Goal: Register for event/course

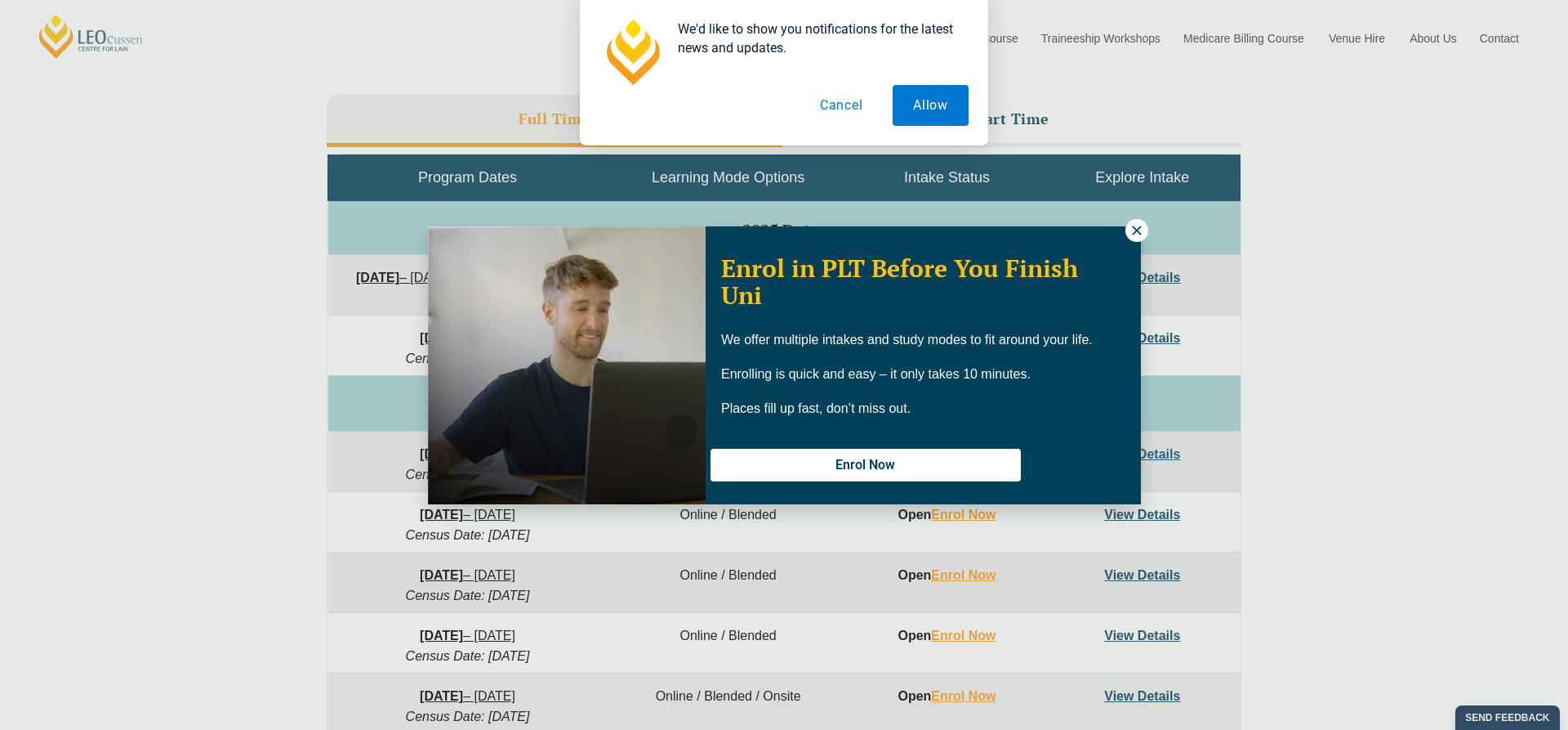
click at [1135, 229] on icon at bounding box center [1136, 229] width 9 height 9
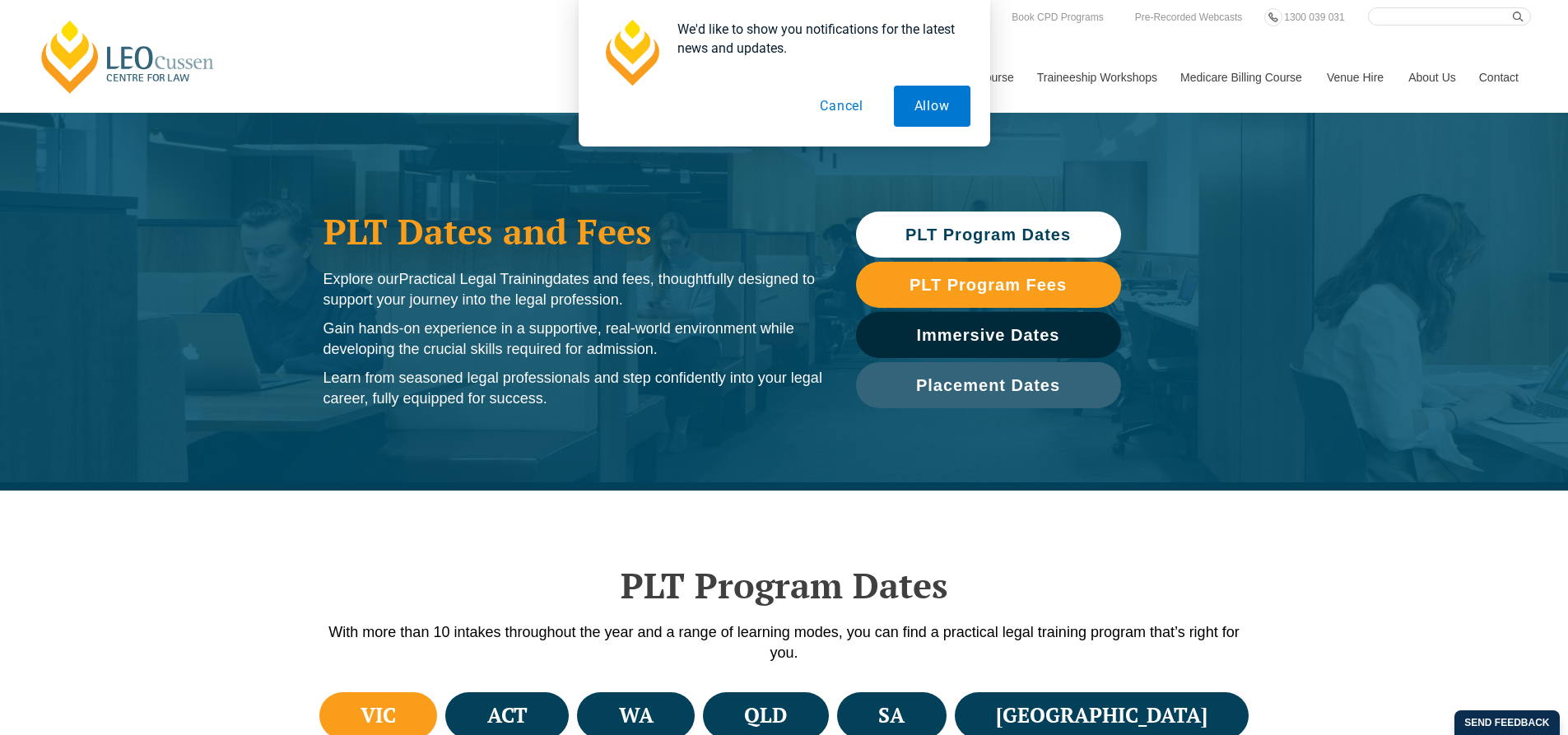
click at [849, 117] on button "Cancel" at bounding box center [841, 106] width 85 height 41
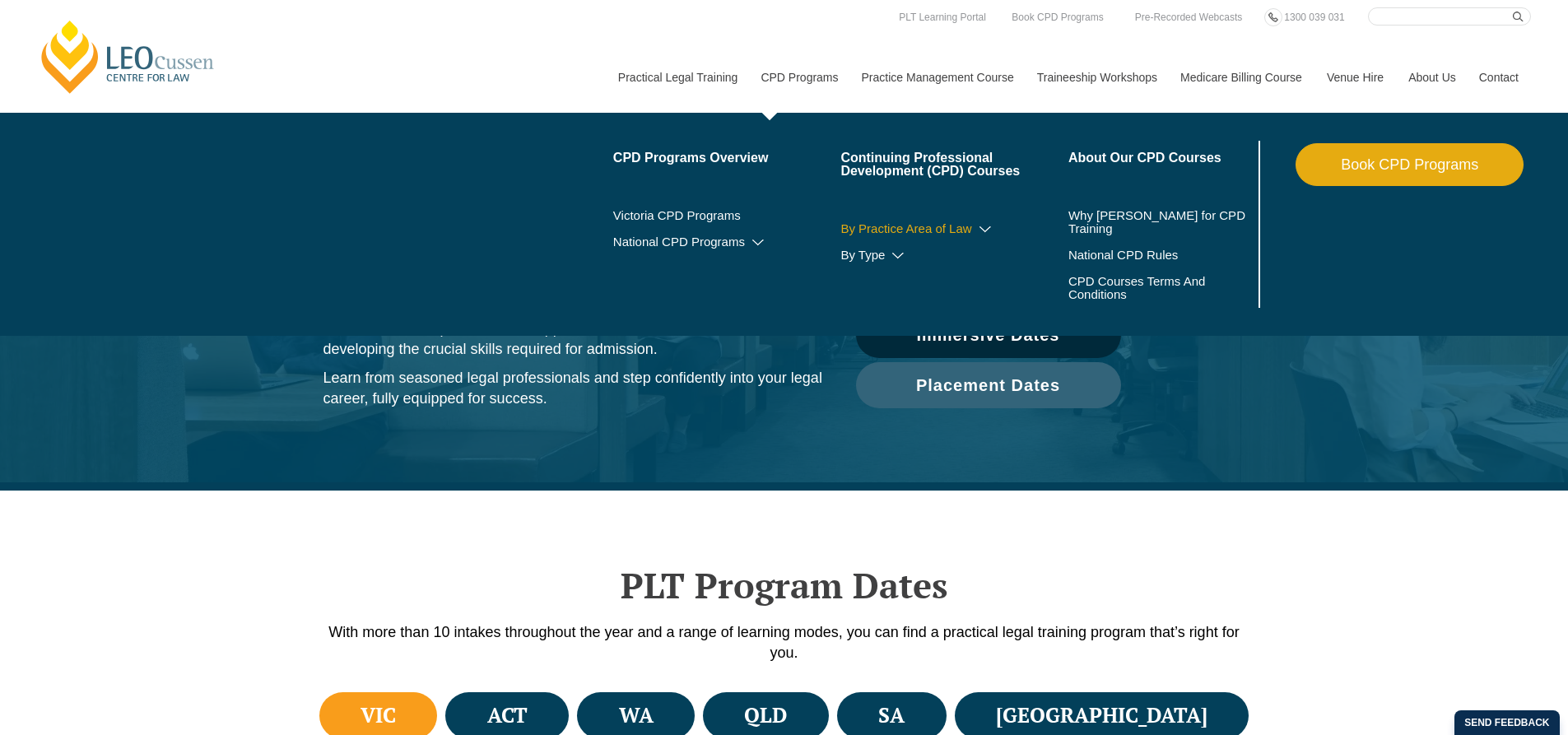
click at [990, 229] on icon at bounding box center [984, 230] width 16 height 12
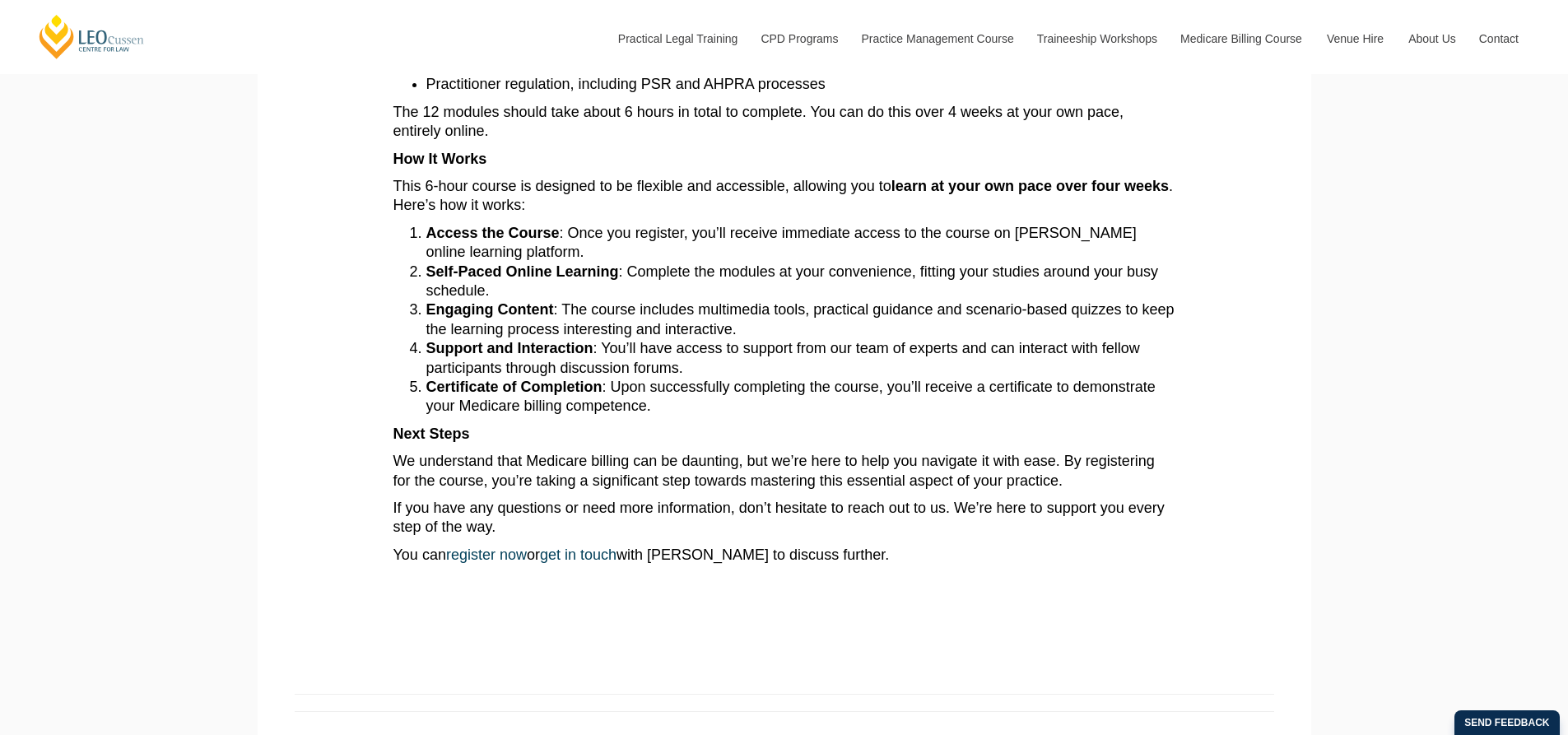
scroll to position [988, 0]
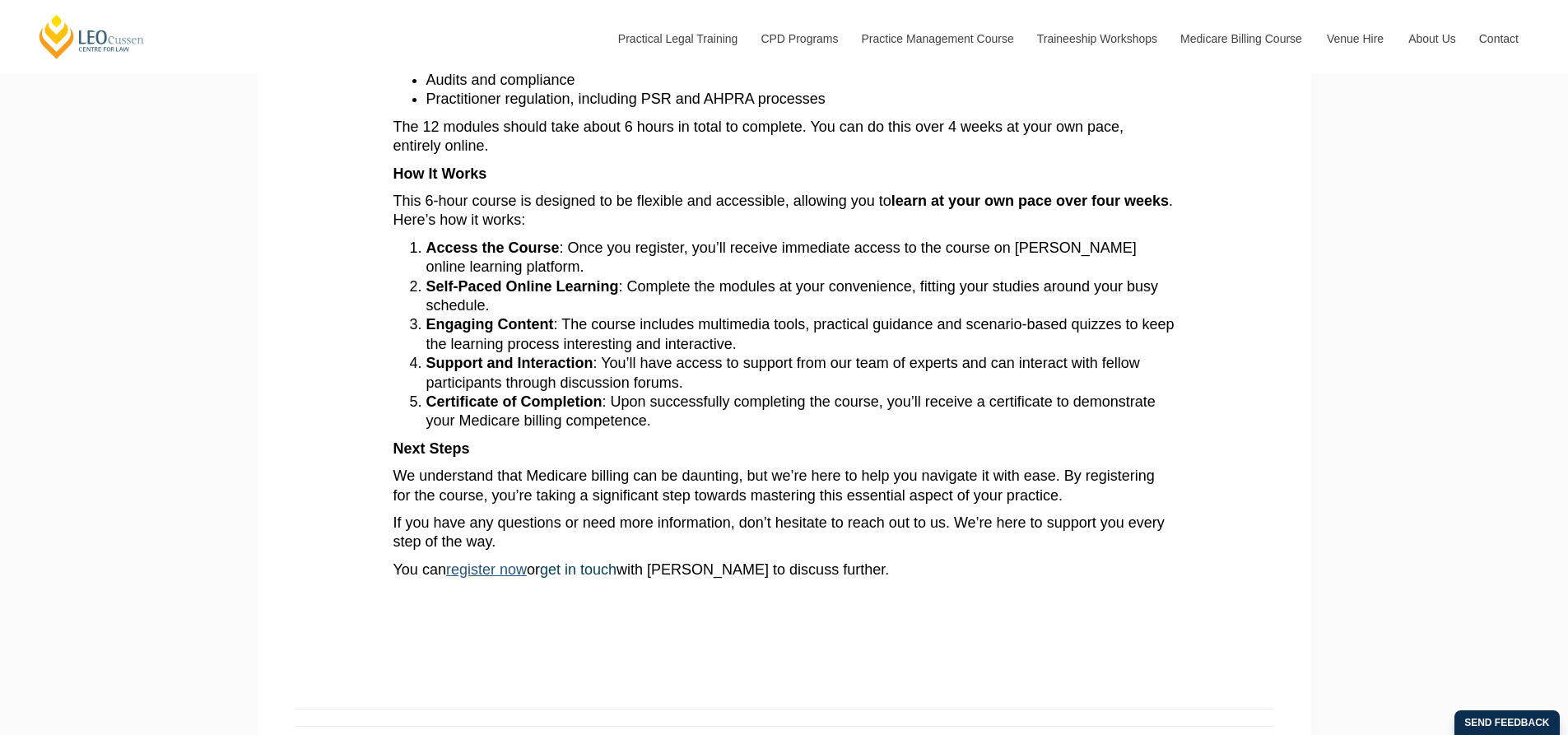
click at [509, 570] on link "register now" at bounding box center [486, 569] width 81 height 16
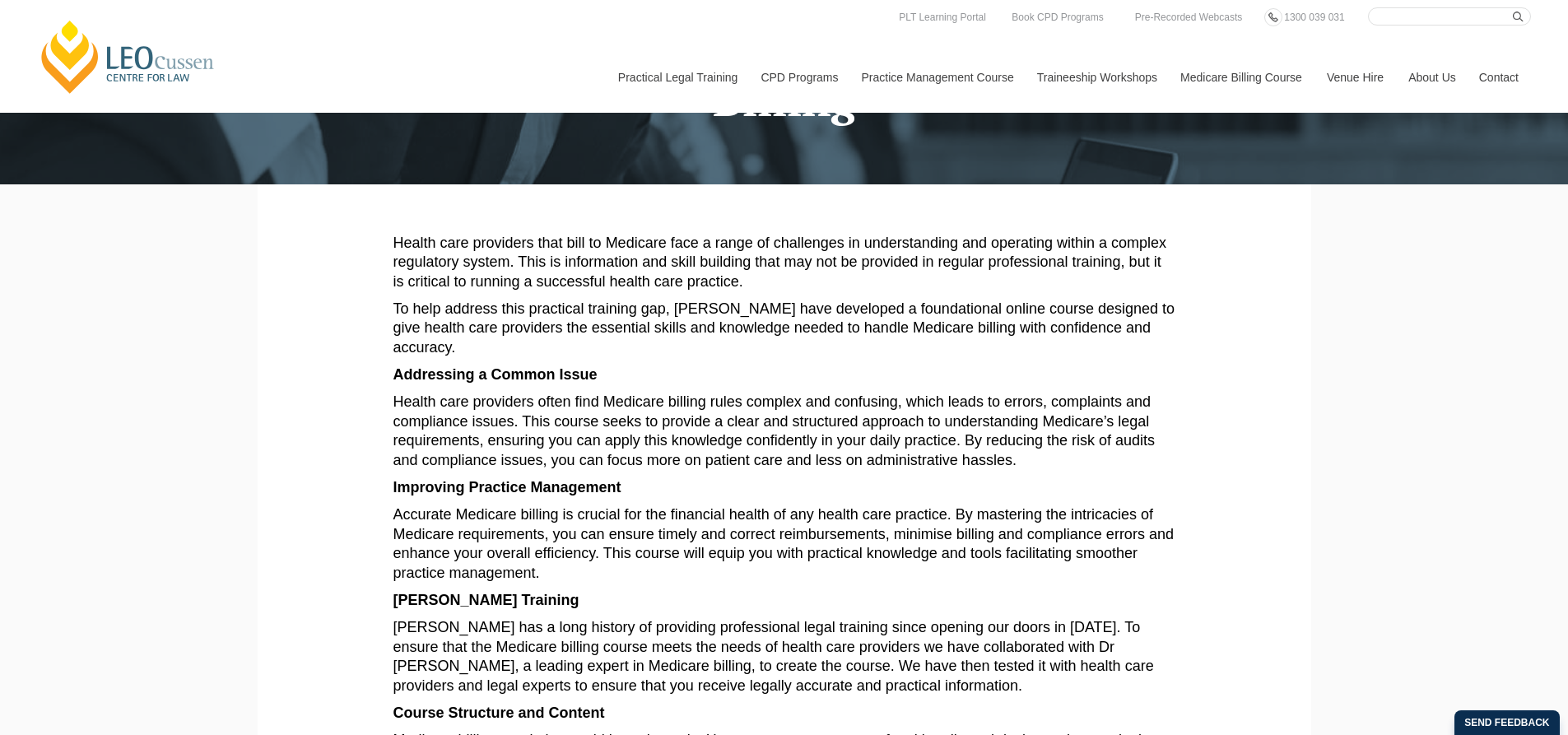
scroll to position [164, 0]
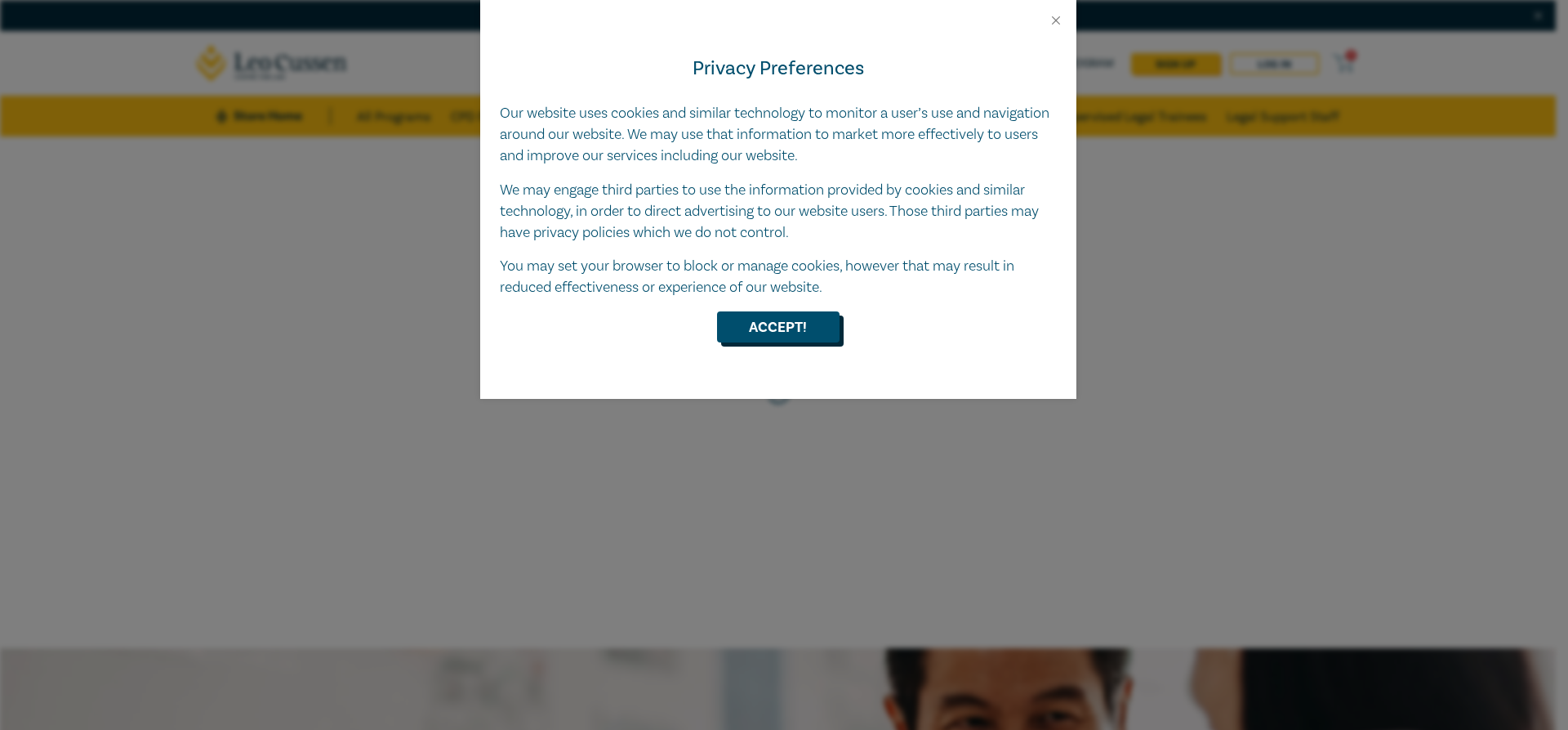
click at [780, 329] on button "Accept!" at bounding box center [778, 326] width 122 height 31
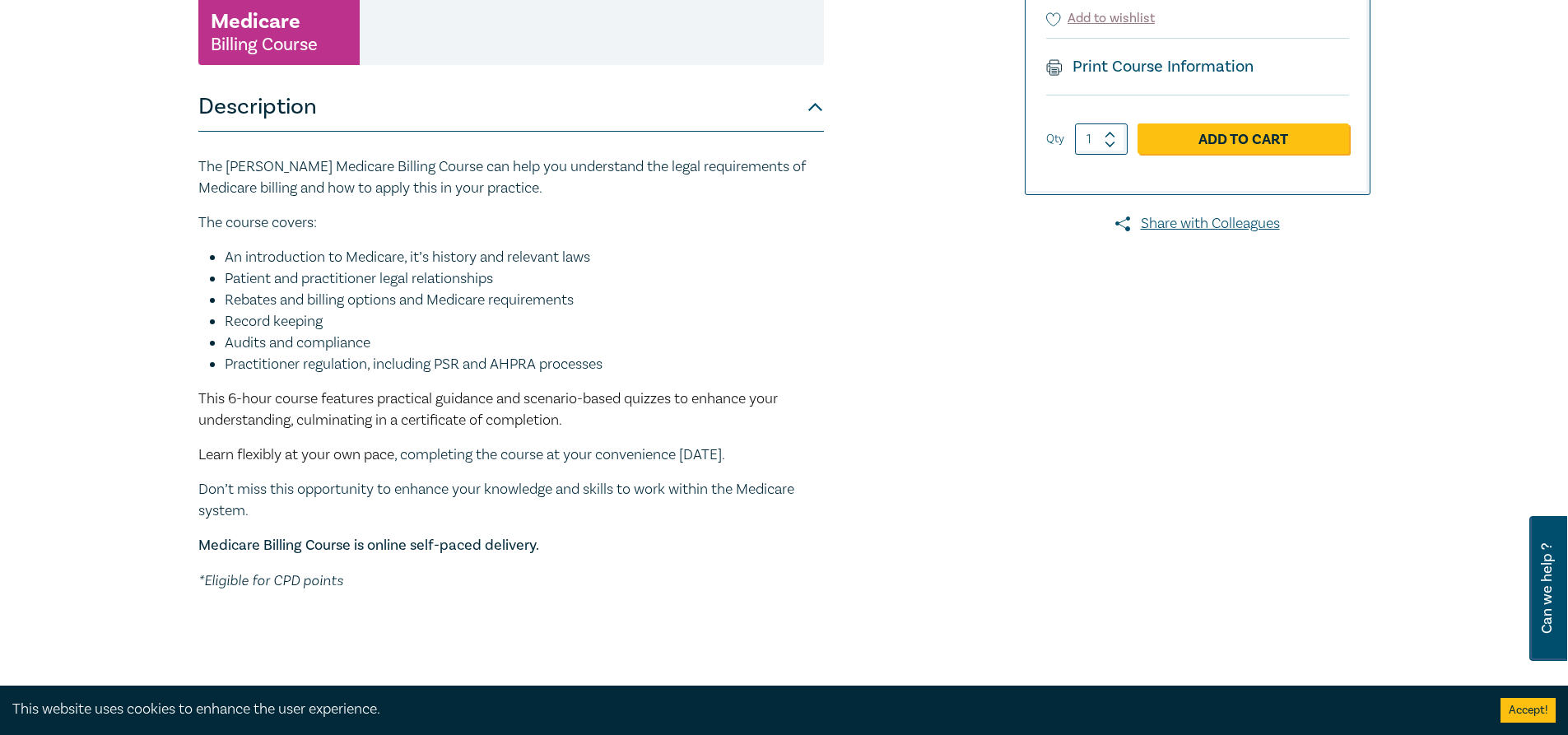
scroll to position [247, 0]
